Goal: Task Accomplishment & Management: Manage account settings

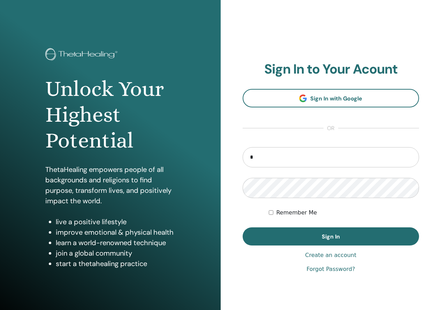
type input "**********"
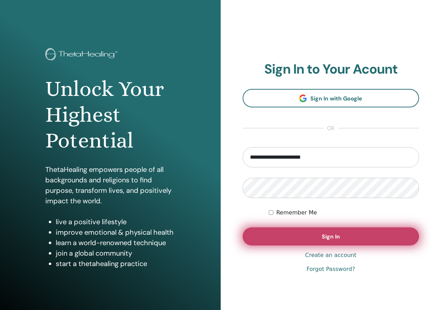
click at [319, 232] on button "Sign In" at bounding box center [331, 236] width 177 height 18
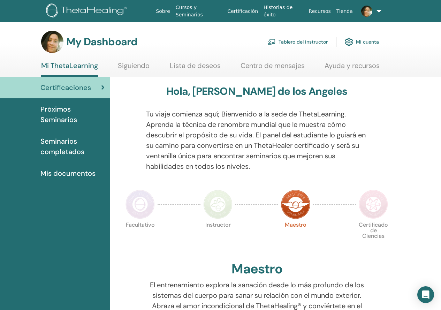
click at [282, 38] on link "Tablero del instructor" at bounding box center [298, 41] width 60 height 15
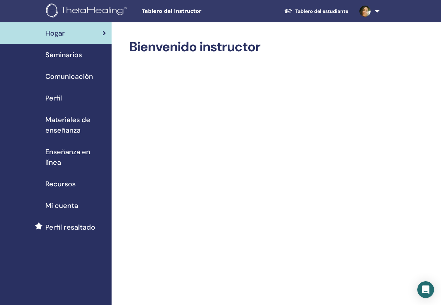
click at [94, 54] on div "Seminarios" at bounding box center [56, 55] width 100 height 10
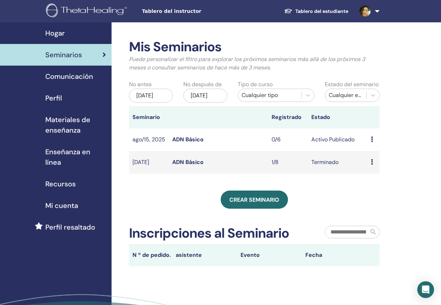
click at [428, 111] on div "Mis Seminarios Puede personalizar el filtro para explorar los próximos seminari…" at bounding box center [277, 192] width 331 height 341
click at [381, 9] on link at bounding box center [368, 11] width 29 height 22
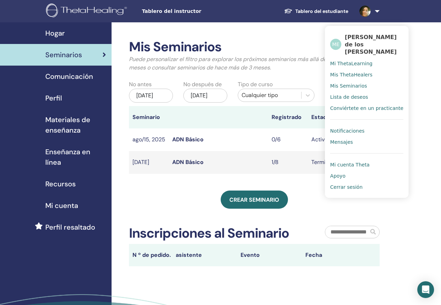
click at [342, 184] on span "Cerrar sesión" at bounding box center [346, 187] width 32 height 6
